Goal: Task Accomplishment & Management: Manage account settings

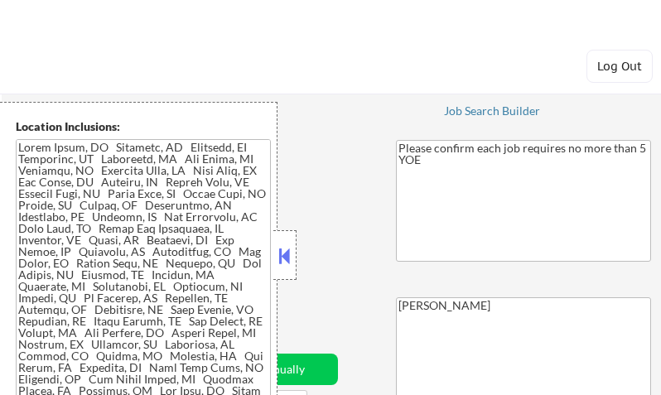
select select ""pending""
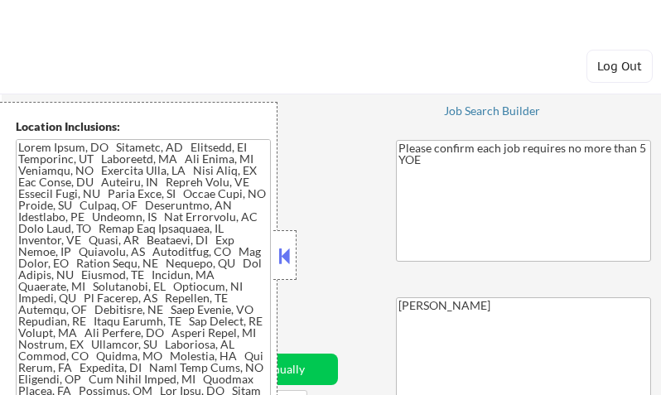
select select ""pending""
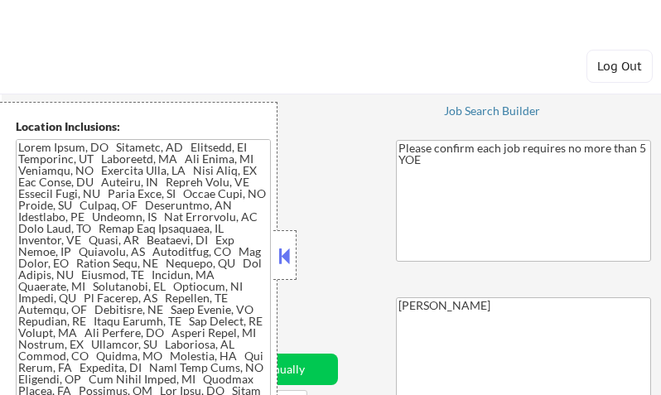
select select ""pending""
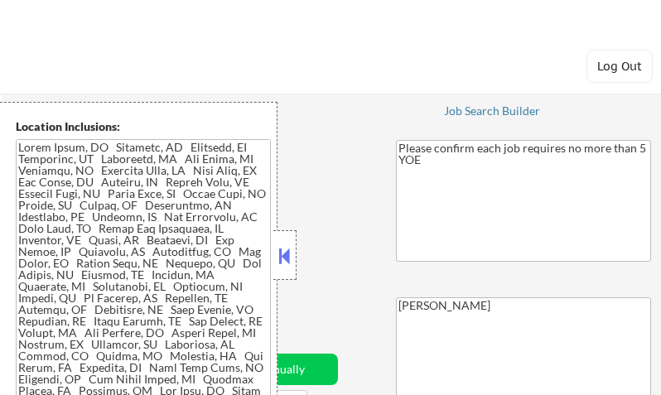
select select ""pending""
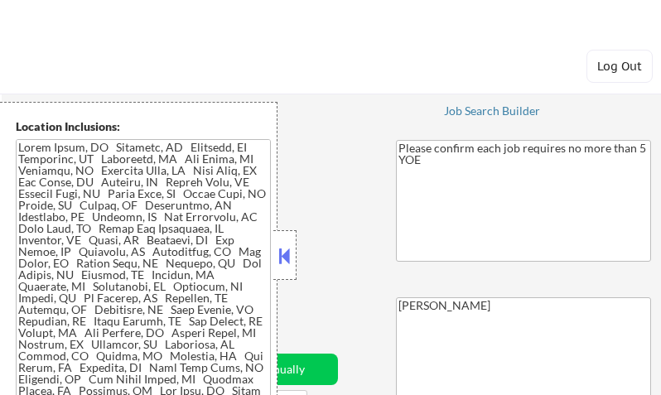
select select ""pending""
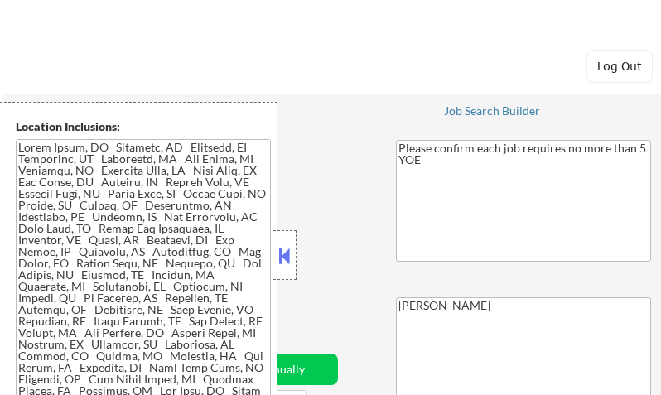
select select ""pending""
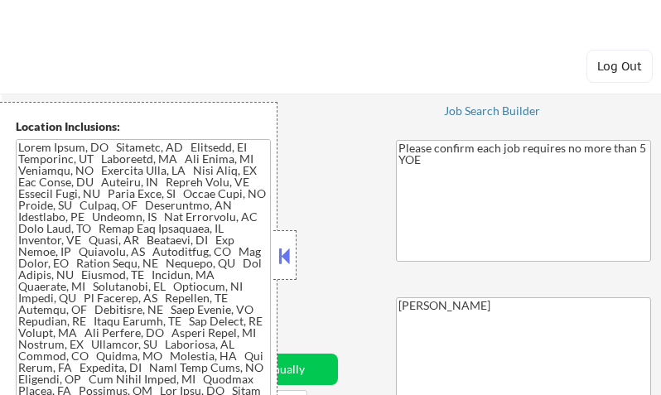
select select ""pending""
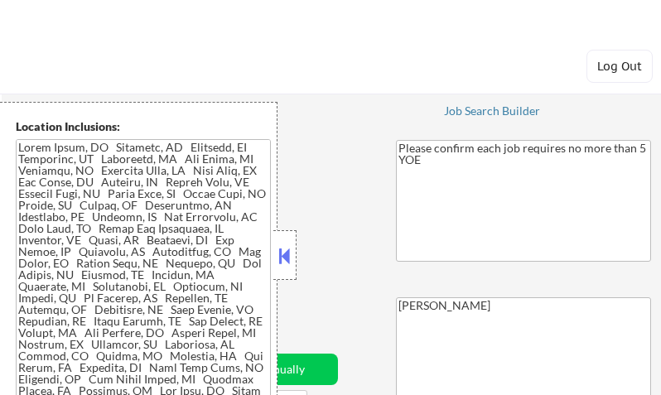
select select ""pending""
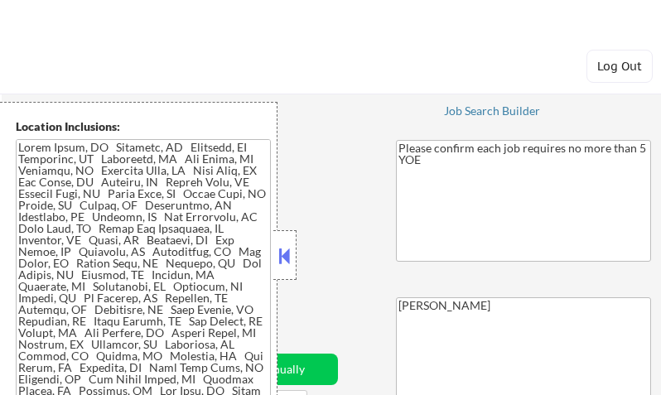
select select ""pending""
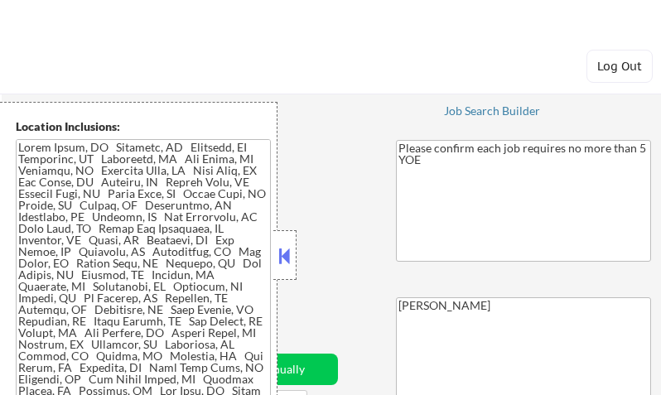
select select ""pending""
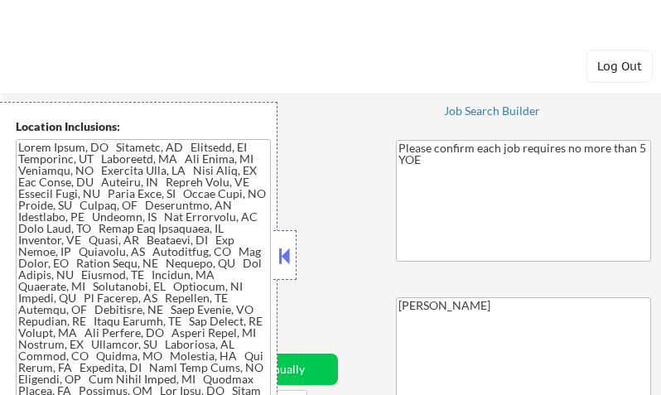
select select ""pending""
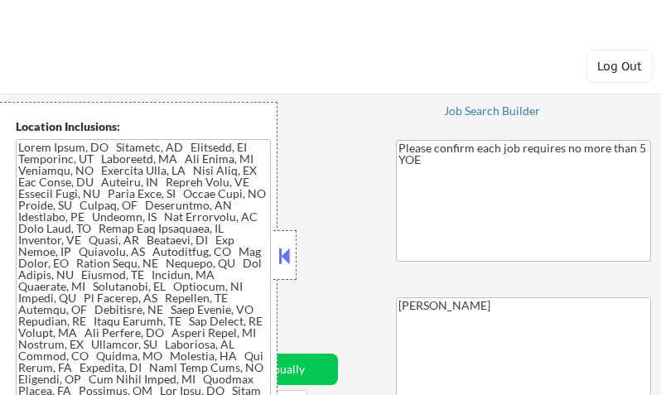
select select ""pending""
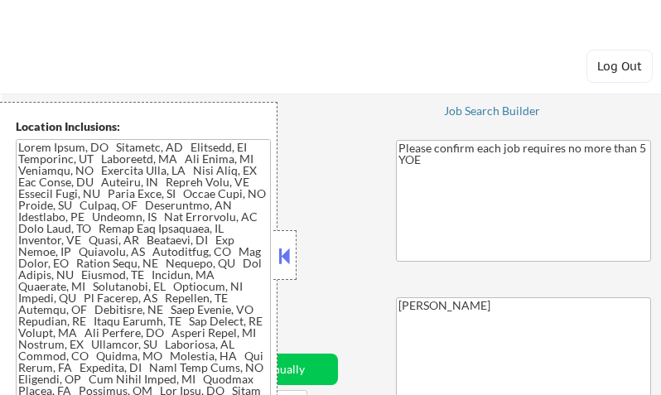
select select ""pending""
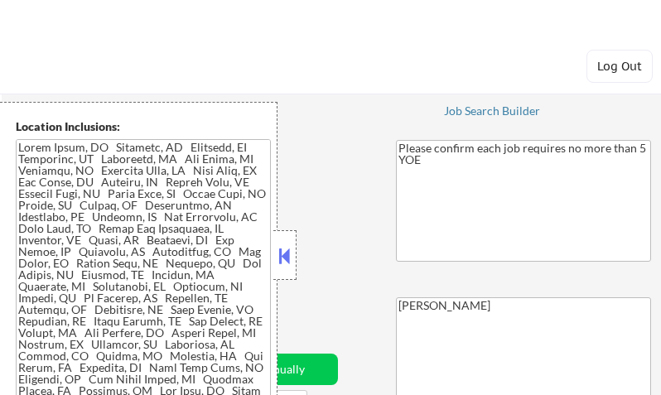
select select ""pending""
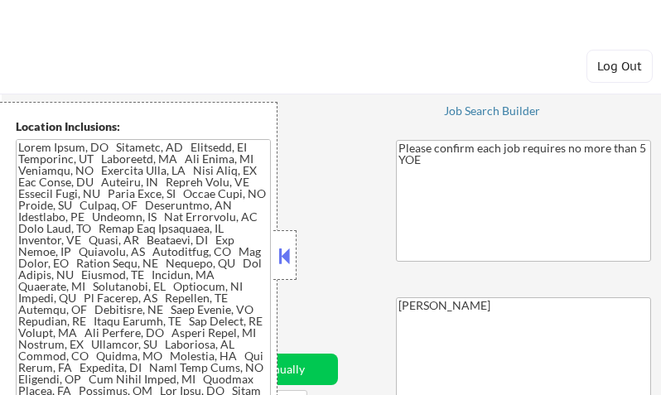
select select ""pending""
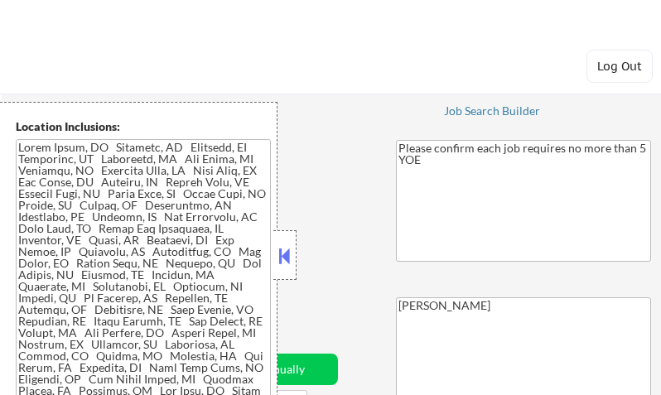
select select ""pending""
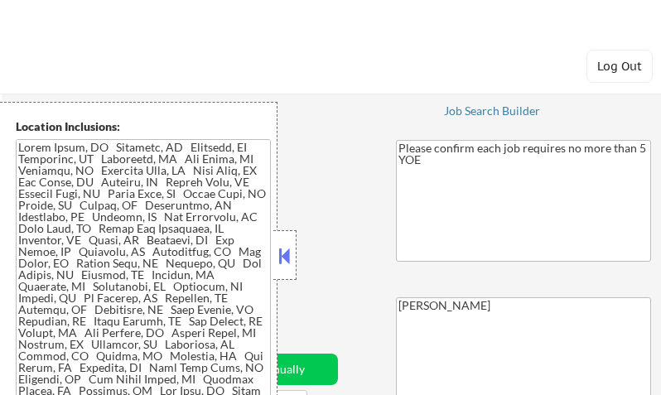
select select ""pending""
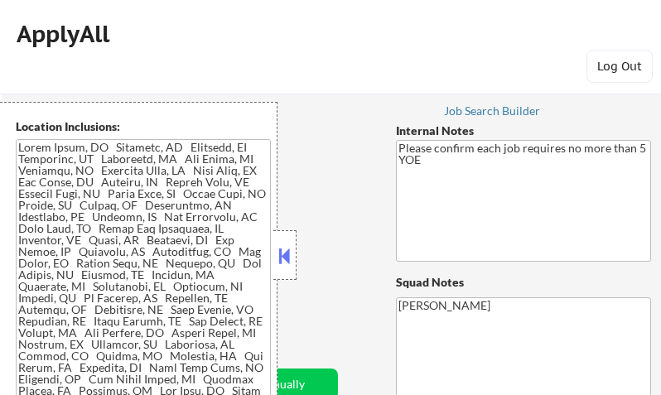
scroll to position [518, 0]
